Goal: Information Seeking & Learning: Find contact information

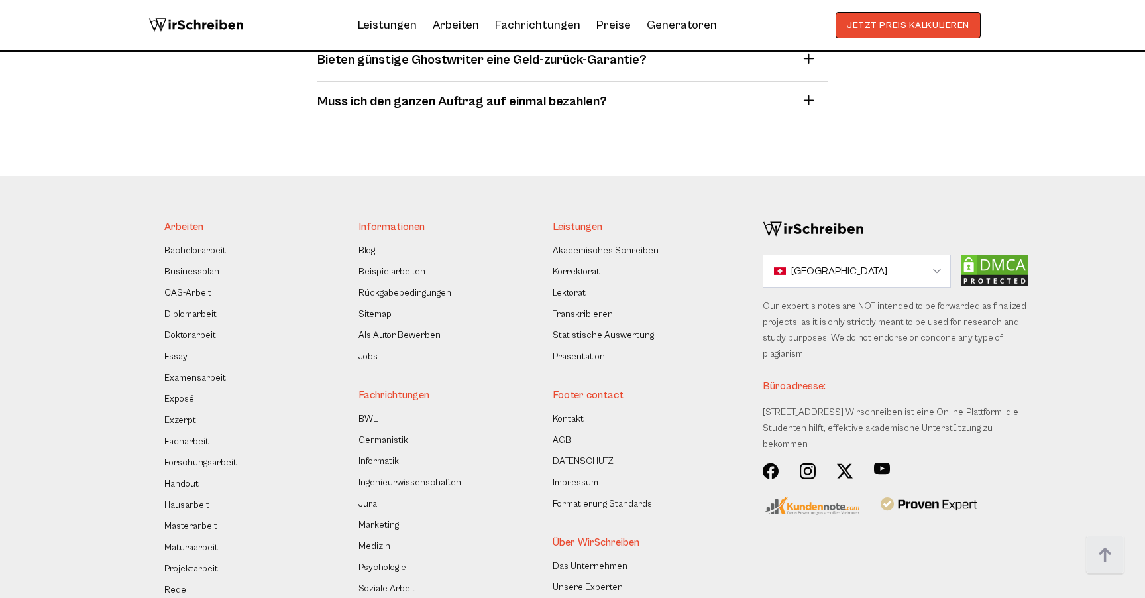
scroll to position [11189, 0]
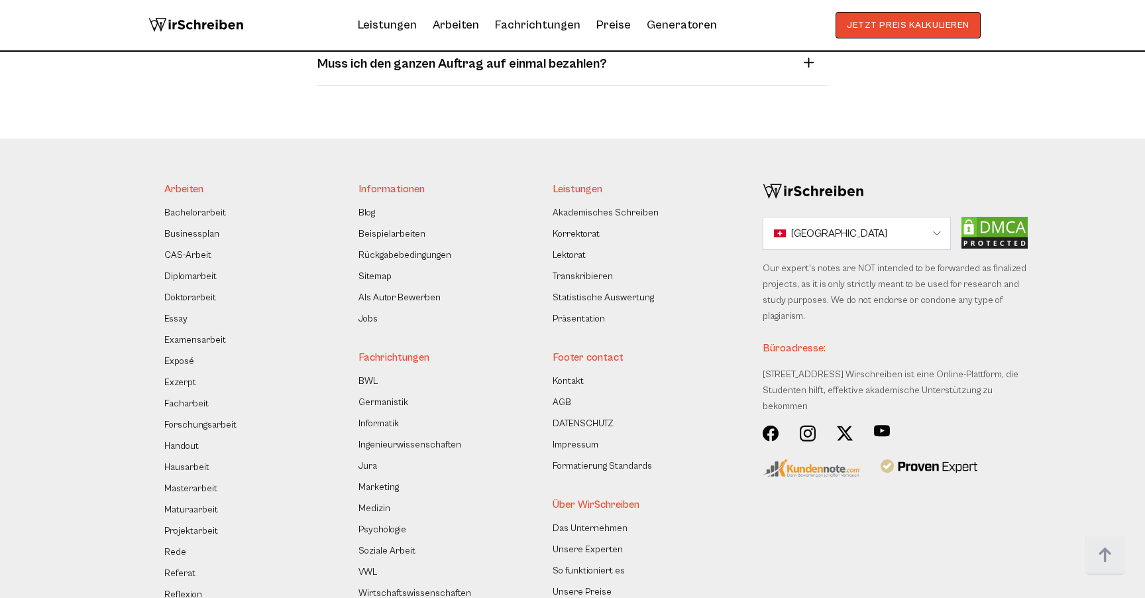
click at [577, 437] on link "Impressum" at bounding box center [576, 445] width 46 height 16
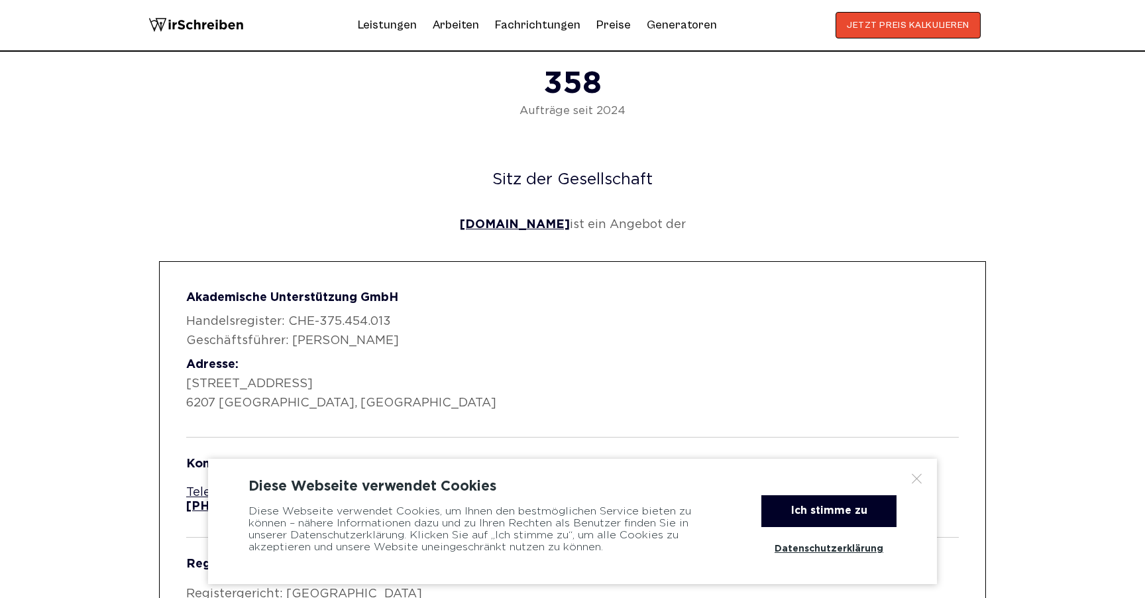
scroll to position [596, 0]
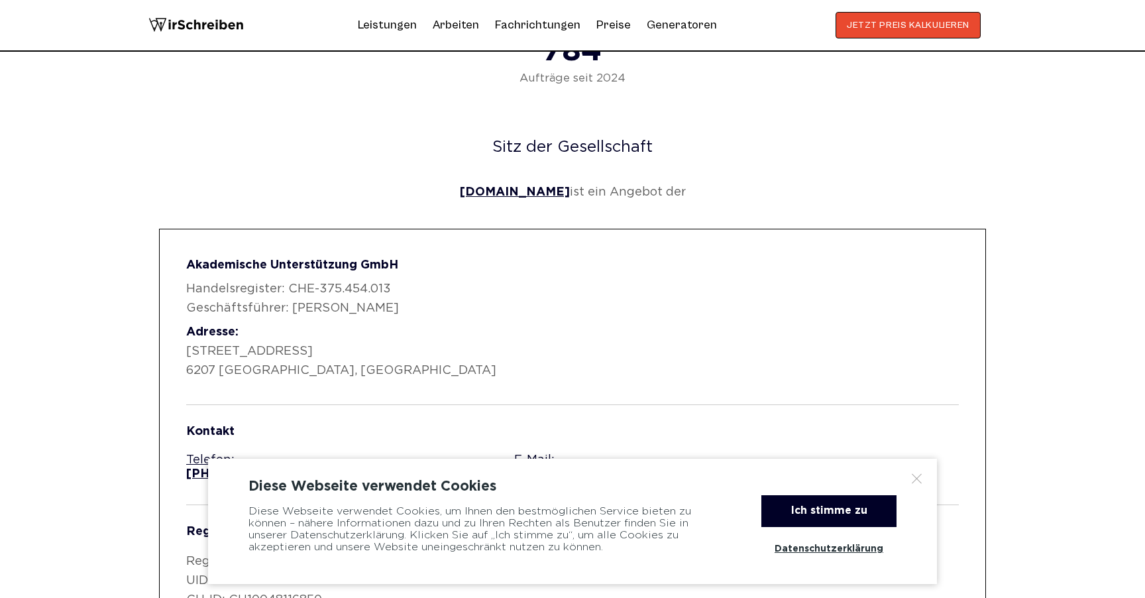
click at [370, 263] on strong "Akademische Unterstützung GmbH" at bounding box center [292, 265] width 212 height 11
copy div "Akademische Unterstützung GmbH"
click at [266, 344] on p "Adresse: Kantonsstrasse 34 6207 Nottwil, Schweiz" at bounding box center [572, 351] width 773 height 57
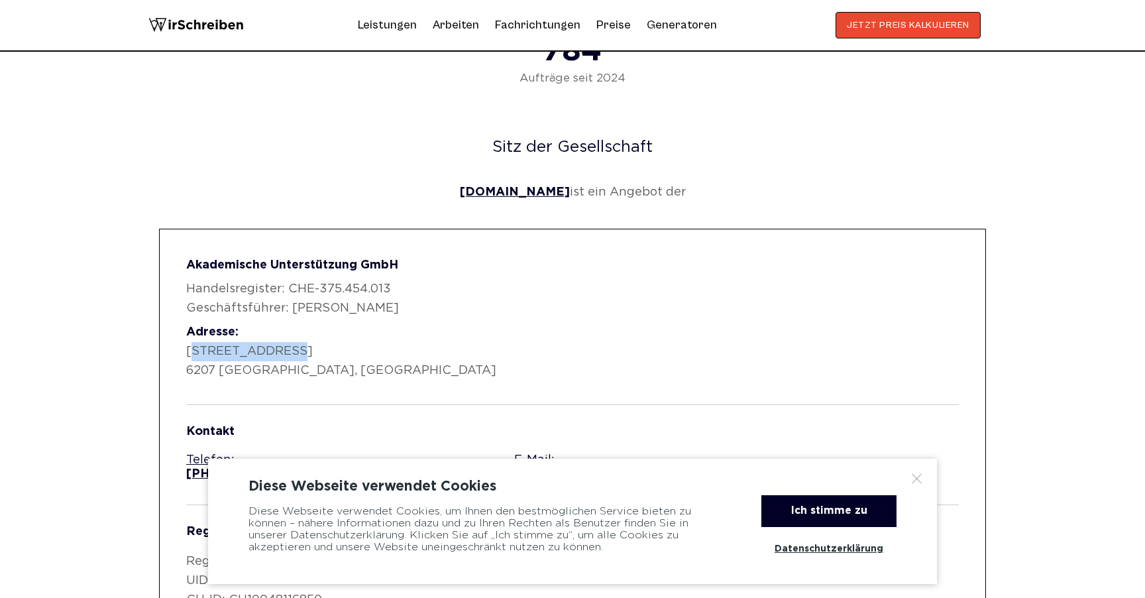
click at [266, 344] on p "Adresse: Kantonsstrasse 34 6207 Nottwil, Schweiz" at bounding box center [572, 351] width 773 height 57
copy p "Kantonsstrasse 34"
click at [247, 366] on p "Adresse: Kantonsstrasse 34 6207 Nottwil, Schweiz" at bounding box center [572, 351] width 773 height 57
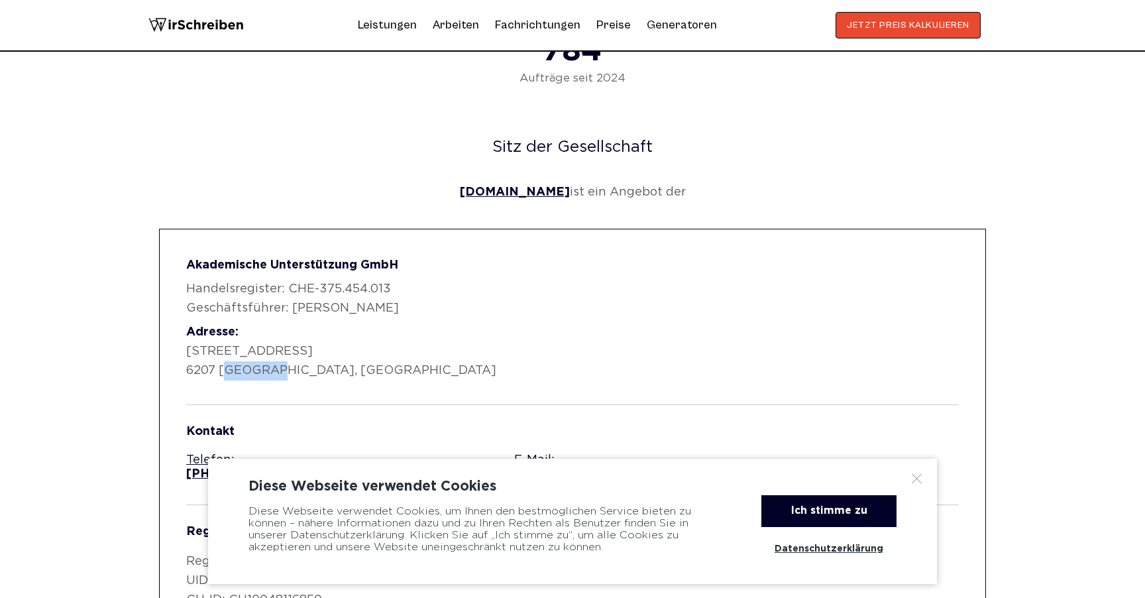
copy p "Nottwil"
click at [245, 372] on p "Adresse: Kantonsstrasse 34 6207 Nottwil, Schweiz" at bounding box center [572, 351] width 773 height 57
